Goal: Find contact information: Find contact information

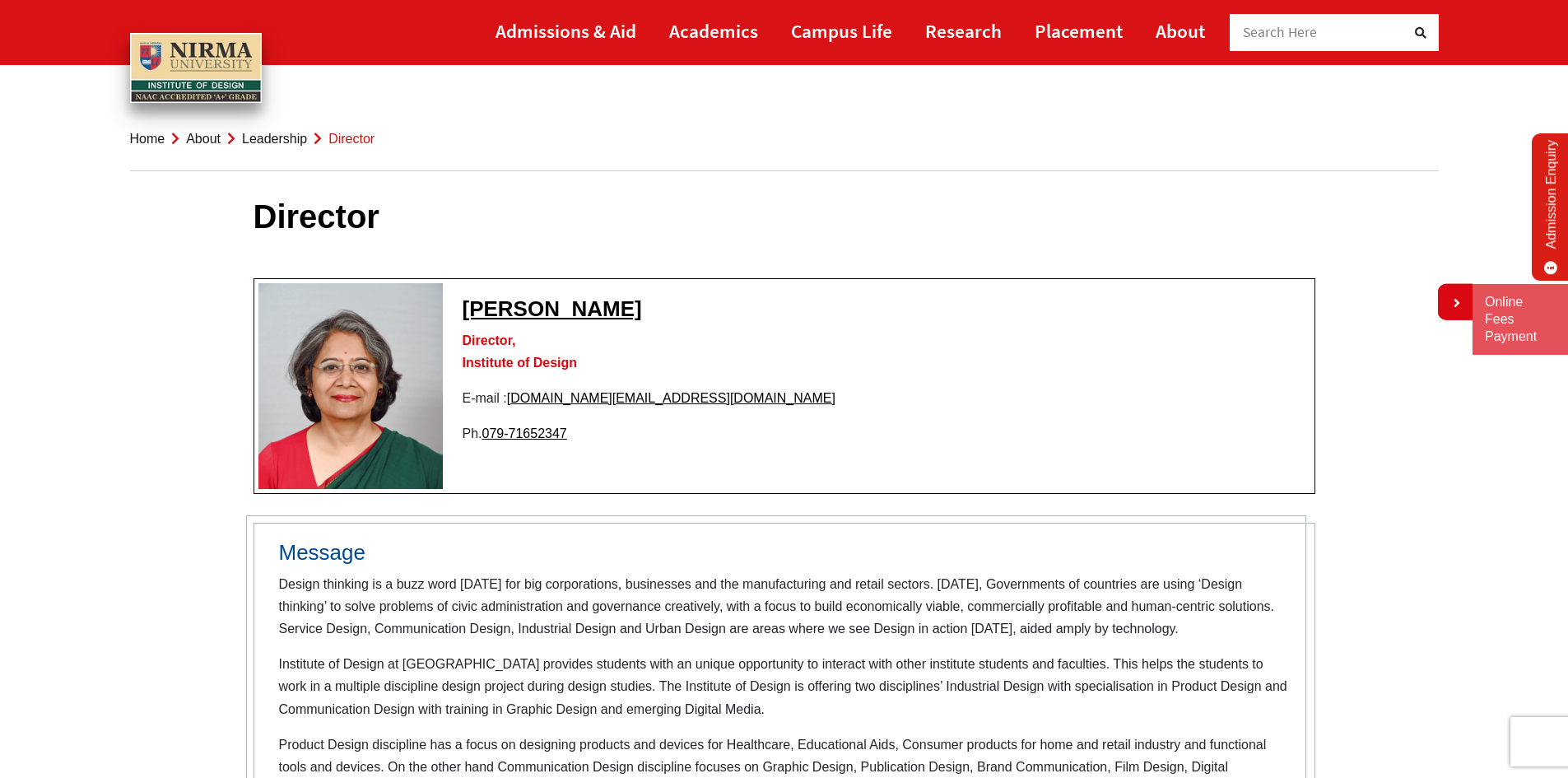
click at [379, 394] on img at bounding box center [351, 387] width 185 height 206
click at [369, 338] on img at bounding box center [351, 387] width 185 height 206
drag, startPoint x: 327, startPoint y: 315, endPoint x: 385, endPoint y: 402, distance: 104.6
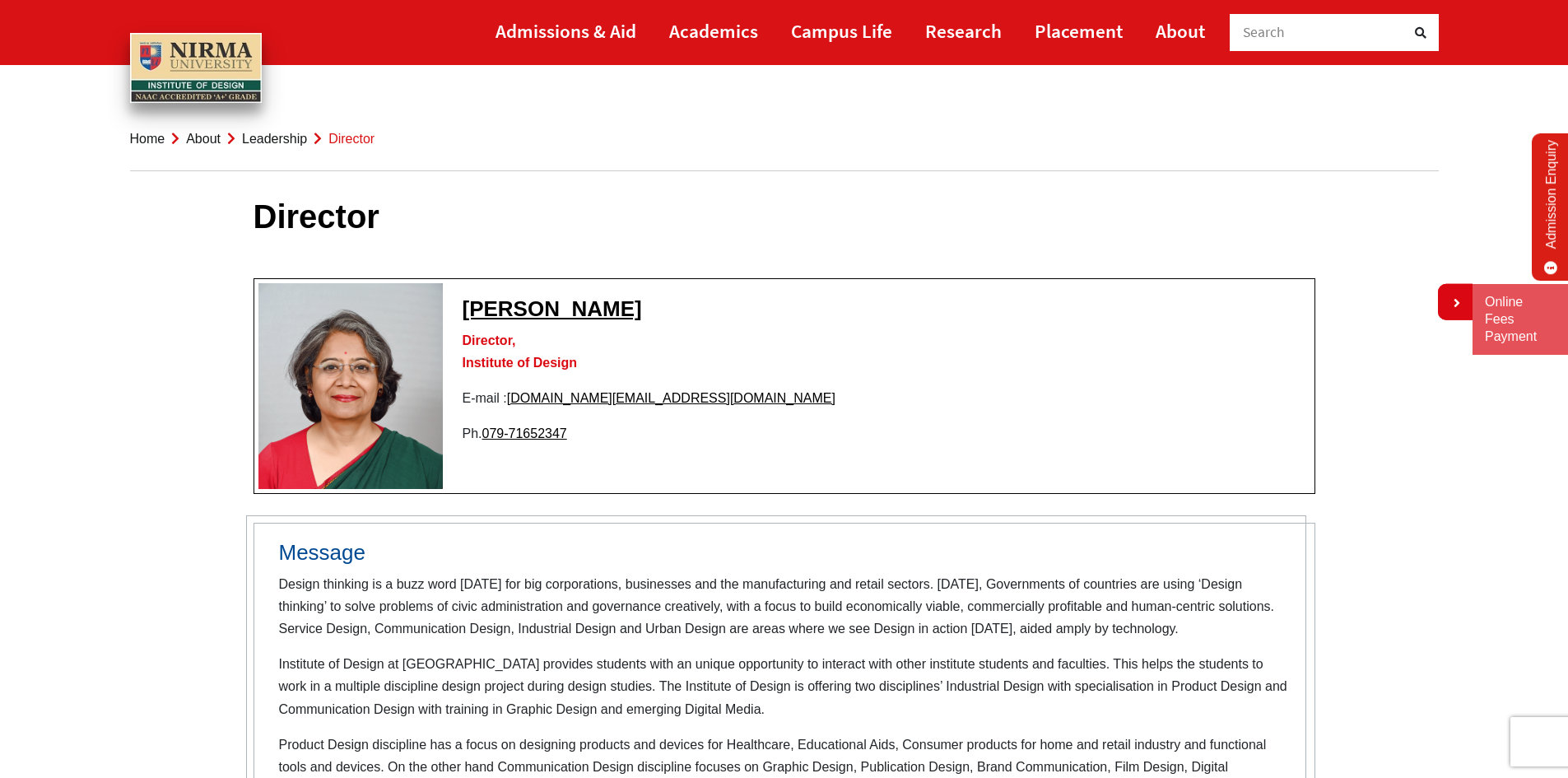
click at [385, 402] on img at bounding box center [351, 387] width 185 height 206
drag, startPoint x: 375, startPoint y: 354, endPoint x: 375, endPoint y: 363, distance: 9.0
click at [375, 361] on img at bounding box center [351, 387] width 185 height 206
drag, startPoint x: 375, startPoint y: 363, endPoint x: 424, endPoint y: 371, distance: 49.6
click at [383, 365] on img at bounding box center [351, 387] width 185 height 206
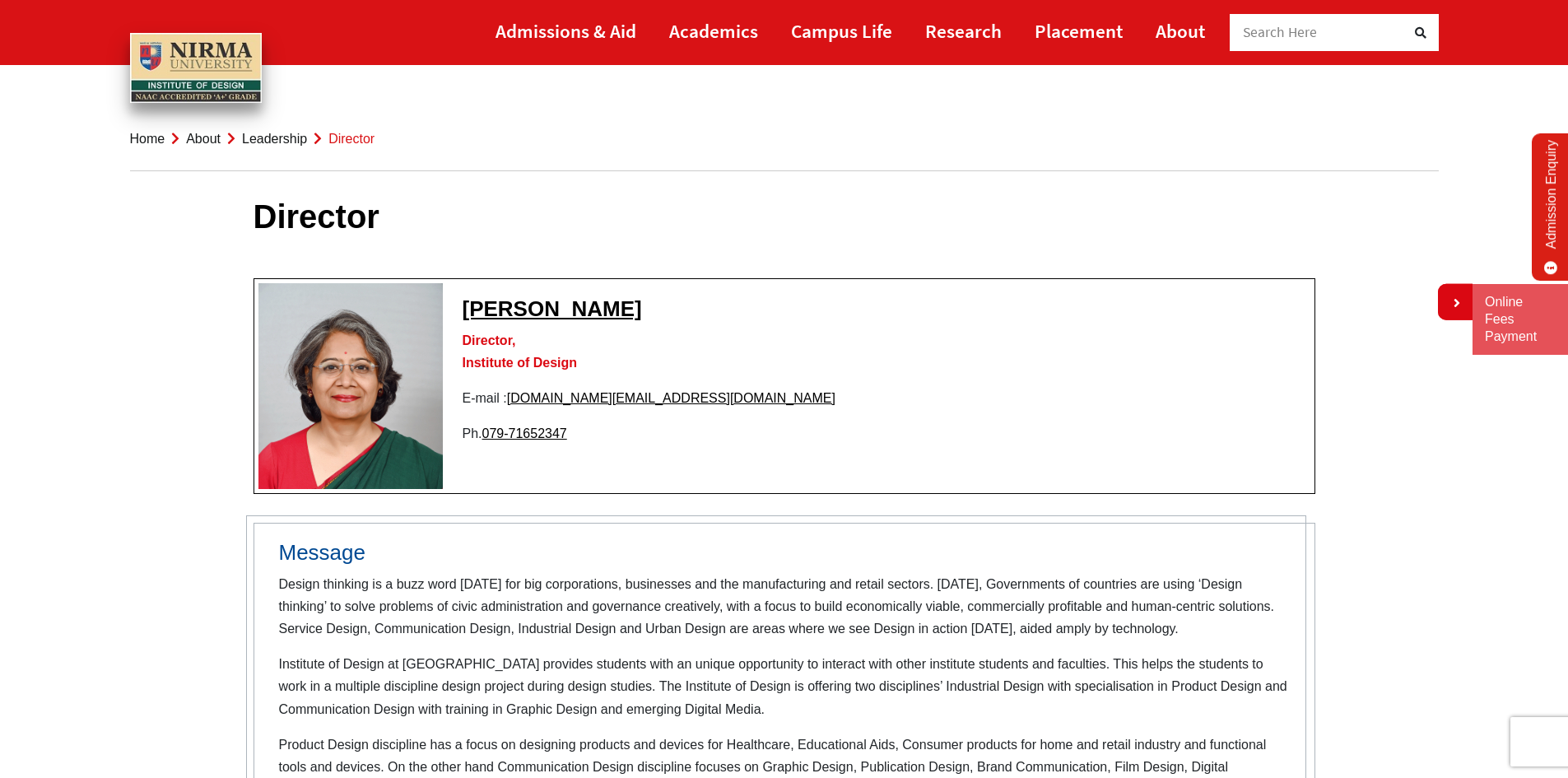
click at [554, 326] on td "Sangita Shroff Director, Institute of Design E-mail : director.id@nirmauni.ac.i…" at bounding box center [784, 387] width 1061 height 215
click at [560, 311] on strong "[PERSON_NAME]" at bounding box center [552, 308] width 180 height 25
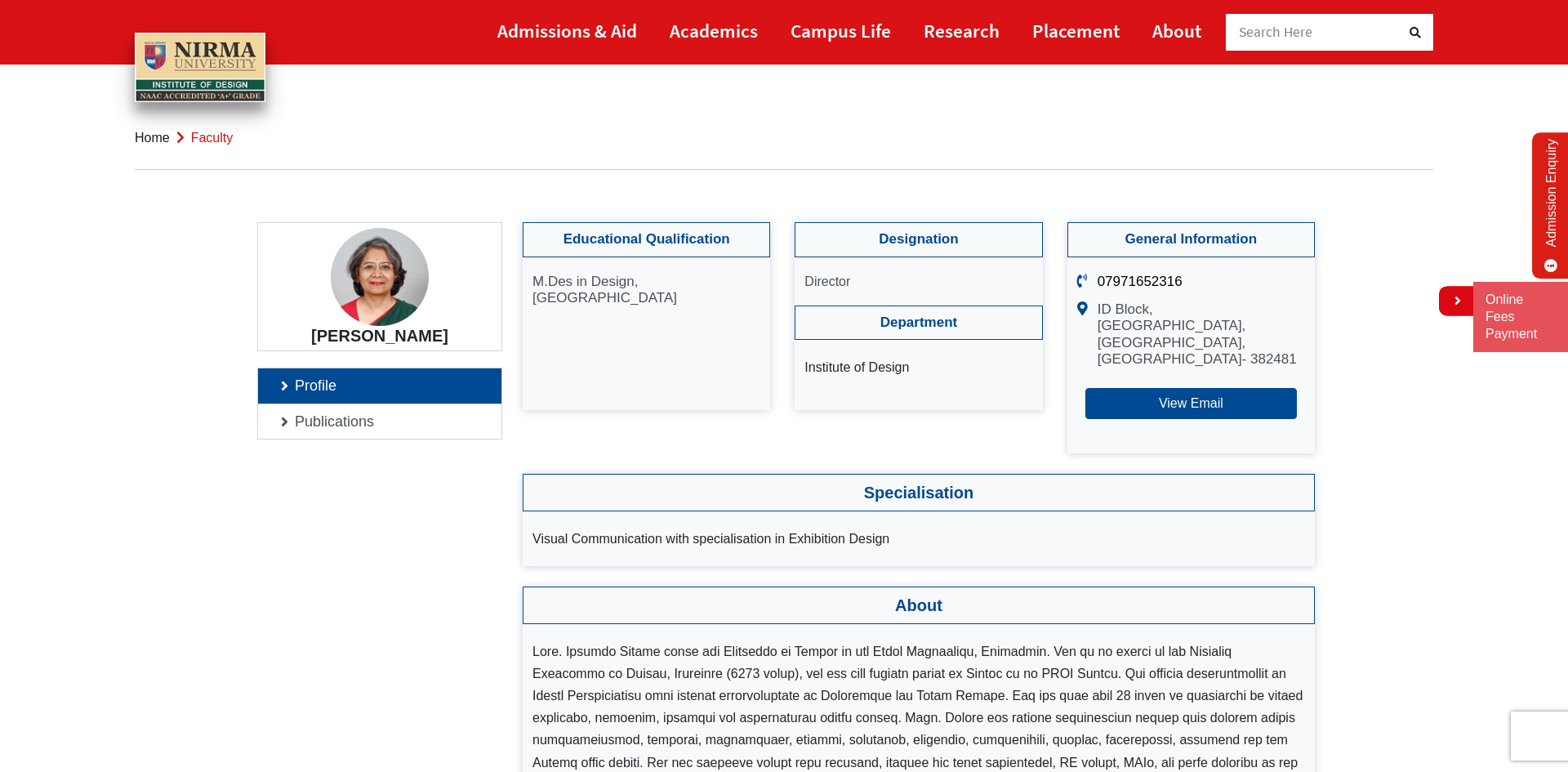
click at [384, 272] on img at bounding box center [380, 277] width 98 height 98
